Goal: Transaction & Acquisition: Purchase product/service

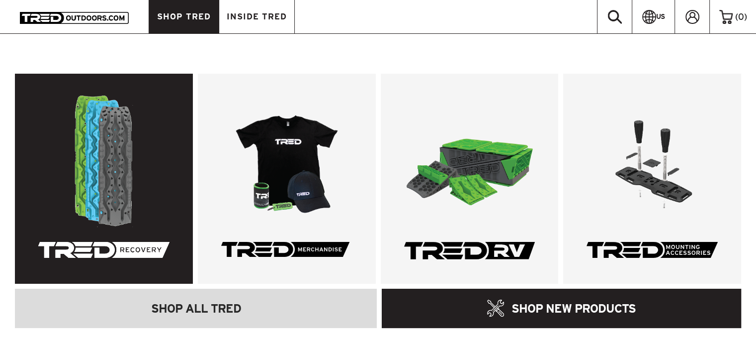
click at [104, 201] on link at bounding box center [104, 179] width 178 height 210
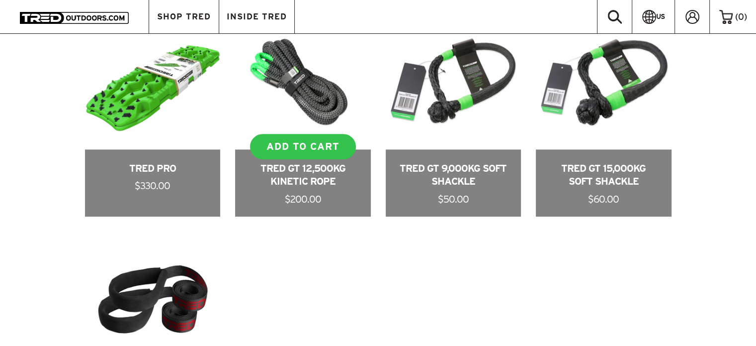
scroll to position [696, 0]
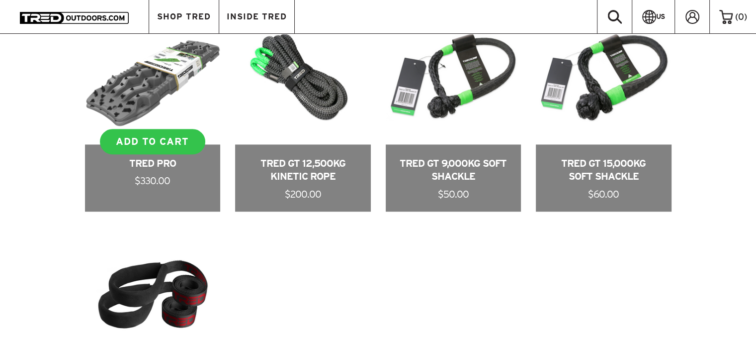
click at [145, 162] on link at bounding box center [153, 109] width 136 height 203
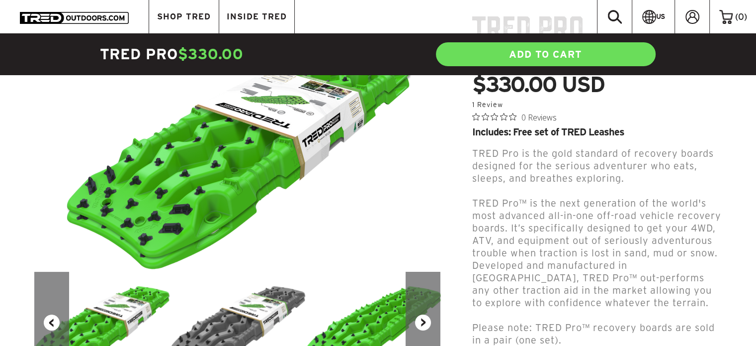
scroll to position [149, 0]
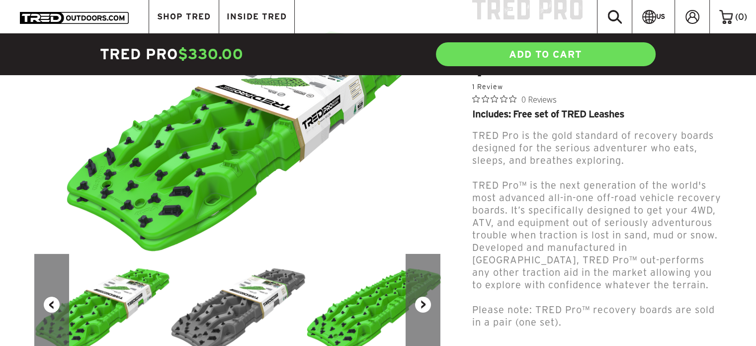
click at [423, 305] on button "Next" at bounding box center [423, 304] width 35 height 101
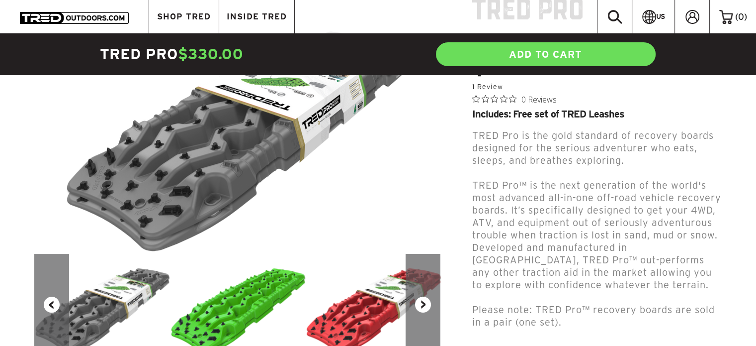
click at [423, 305] on button "Next" at bounding box center [423, 304] width 35 height 101
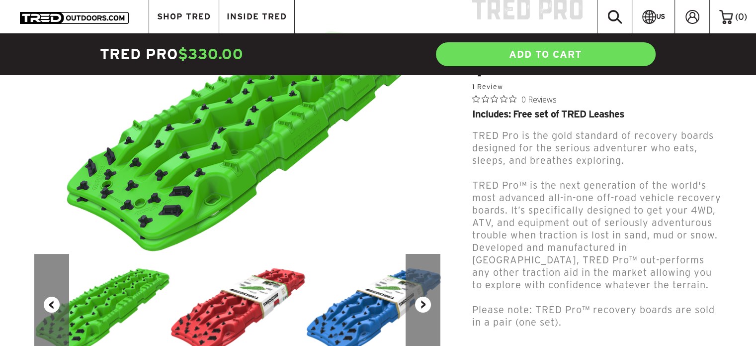
click at [423, 305] on button "Next" at bounding box center [423, 304] width 35 height 101
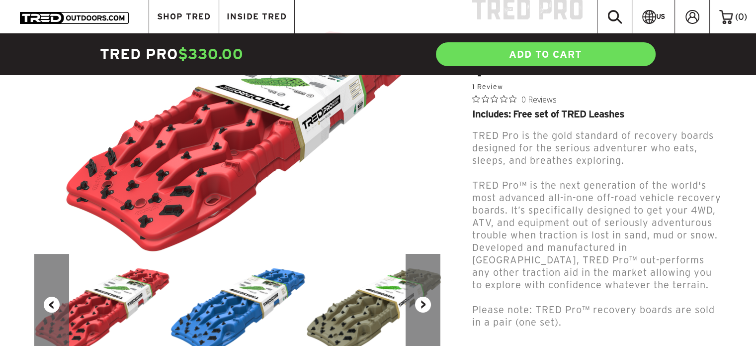
click at [423, 305] on button "Next" at bounding box center [423, 304] width 35 height 101
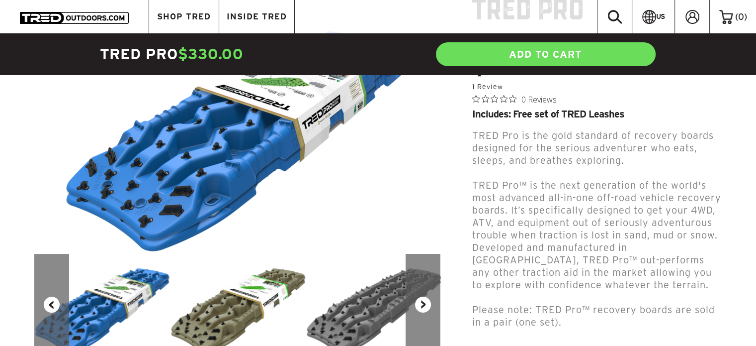
click at [424, 305] on button "Next" at bounding box center [423, 304] width 35 height 101
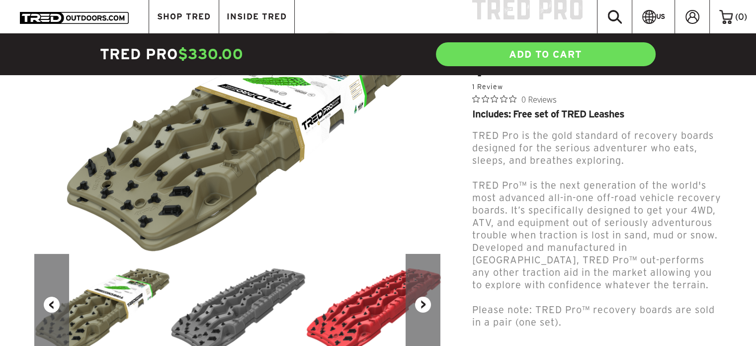
click at [424, 305] on button "Next" at bounding box center [423, 304] width 35 height 101
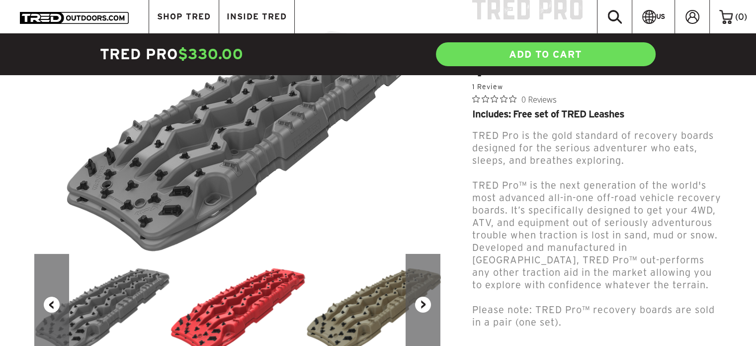
click at [424, 305] on button "Next" at bounding box center [423, 304] width 35 height 101
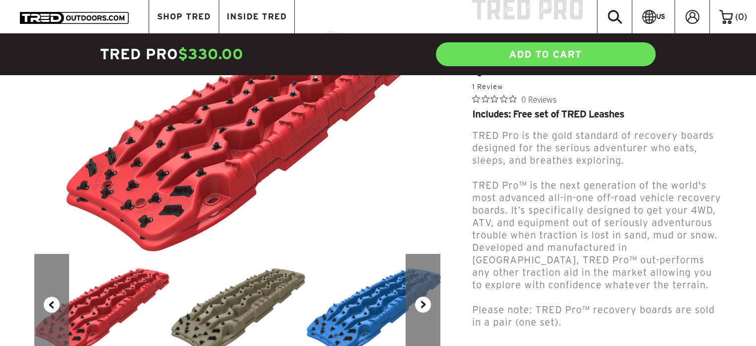
click at [424, 305] on button "Next" at bounding box center [423, 304] width 35 height 101
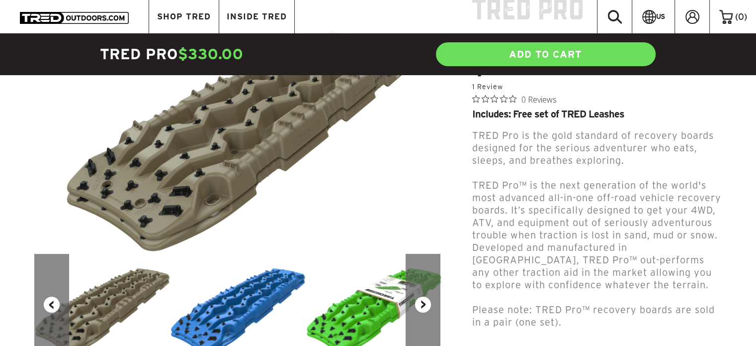
click at [425, 307] on button "Next" at bounding box center [423, 304] width 35 height 101
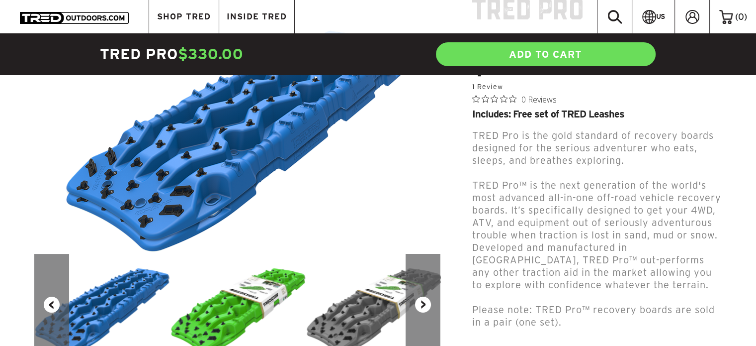
click at [425, 307] on button "Next" at bounding box center [423, 304] width 35 height 101
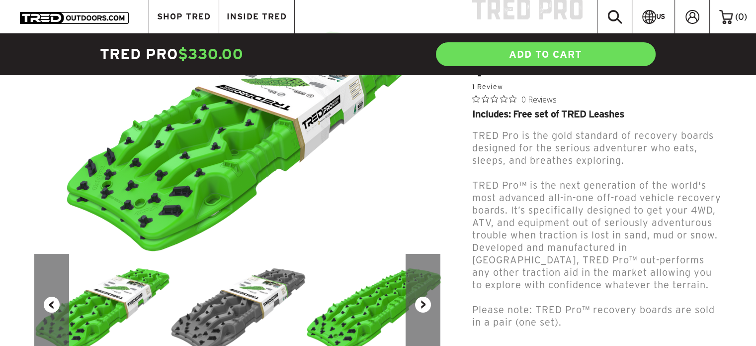
click at [425, 307] on button "Next" at bounding box center [423, 304] width 35 height 101
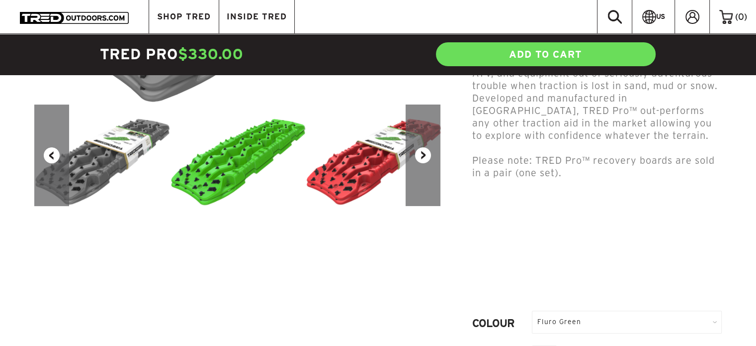
scroll to position [348, 0]
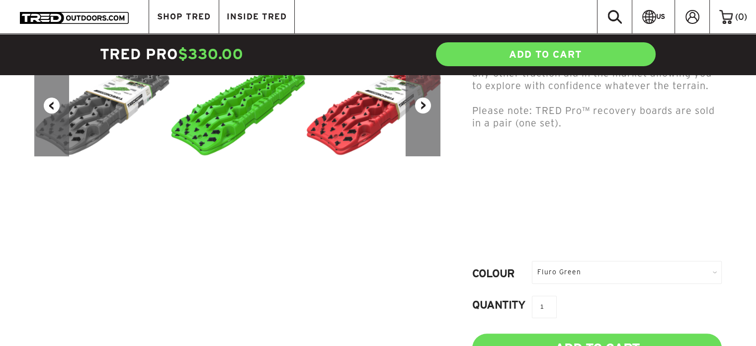
click at [718, 261] on div "Fluro Green" at bounding box center [627, 272] width 190 height 22
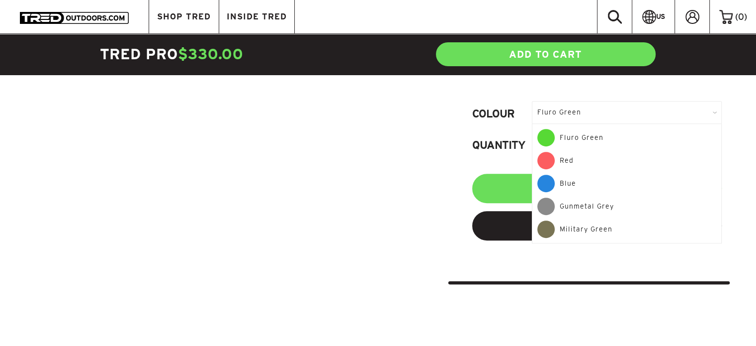
scroll to position [447, 0]
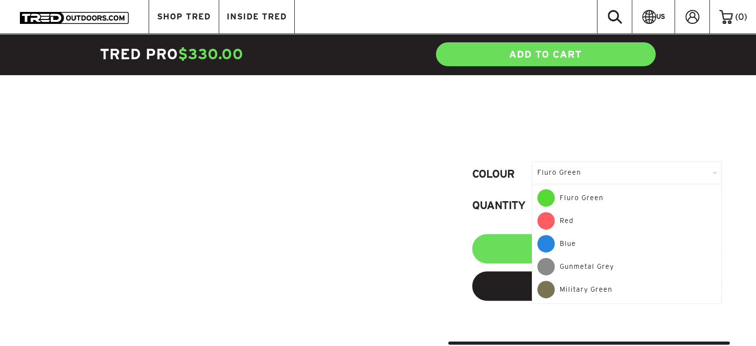
click at [326, 250] on div "Previous Next TRED Pro $330.00 USD 5.0 star rating 1 Review 0 Reviews Includes:…" at bounding box center [378, 20] width 704 height 648
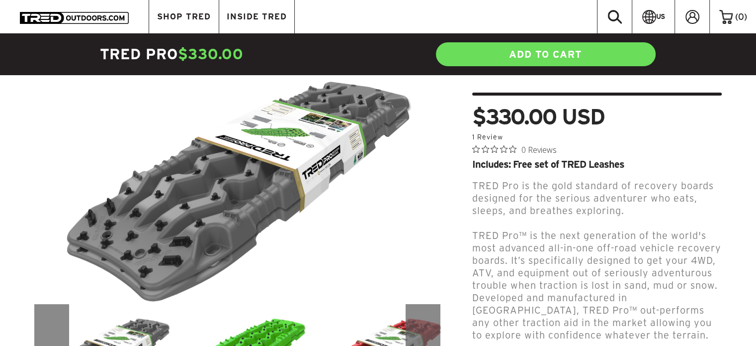
scroll to position [99, 0]
